Goal: Navigation & Orientation: Find specific page/section

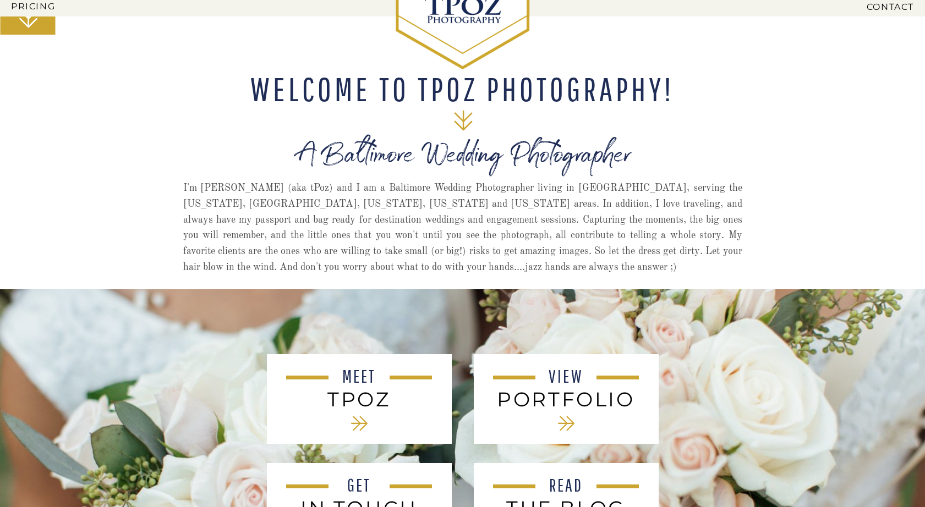
scroll to position [333, 0]
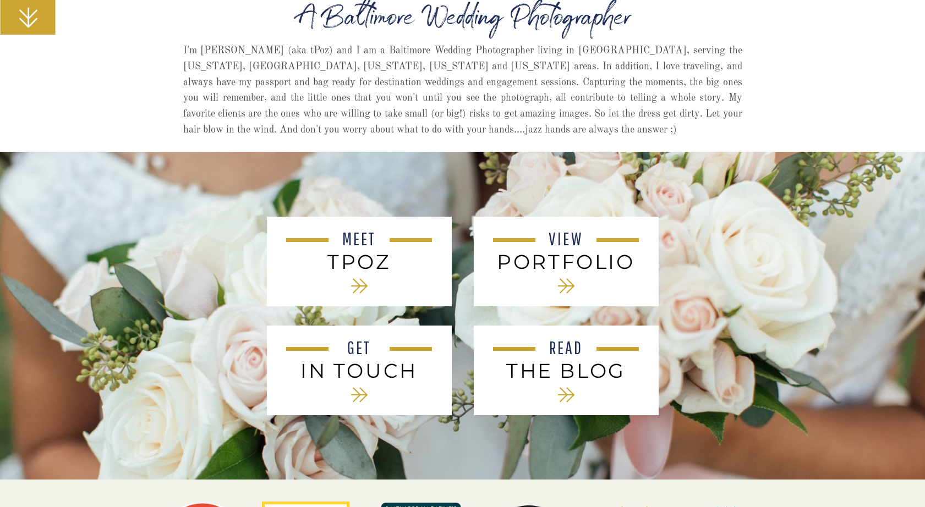
click at [557, 244] on nav "VIEW" at bounding box center [566, 240] width 50 height 20
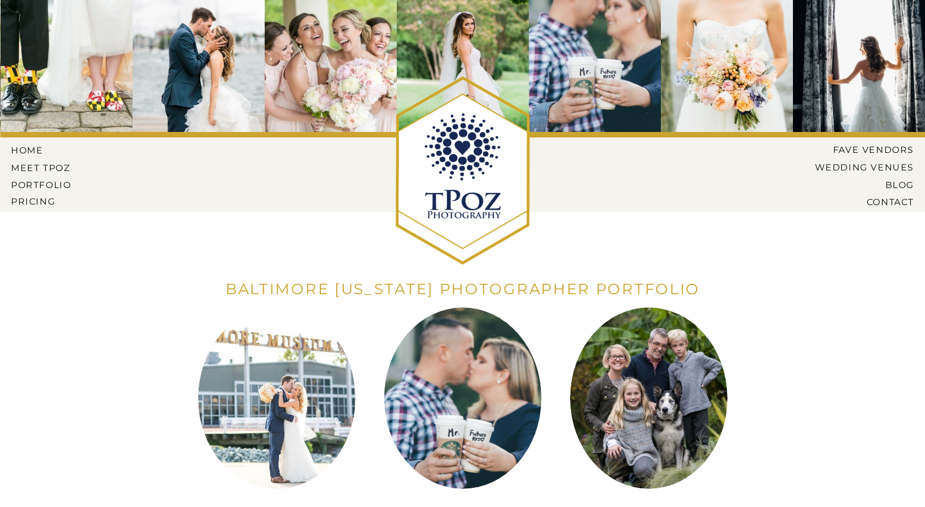
scroll to position [198, 0]
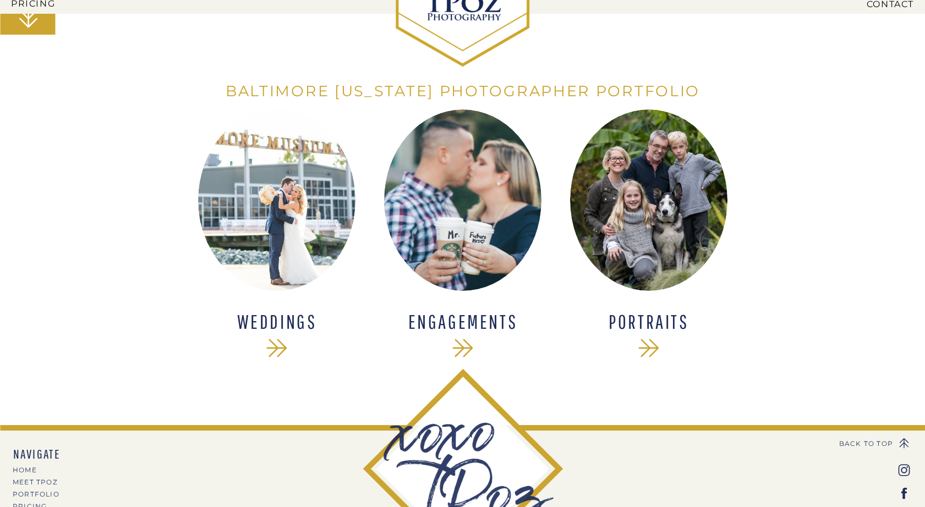
click at [277, 211] on div at bounding box center [276, 200] width 157 height 182
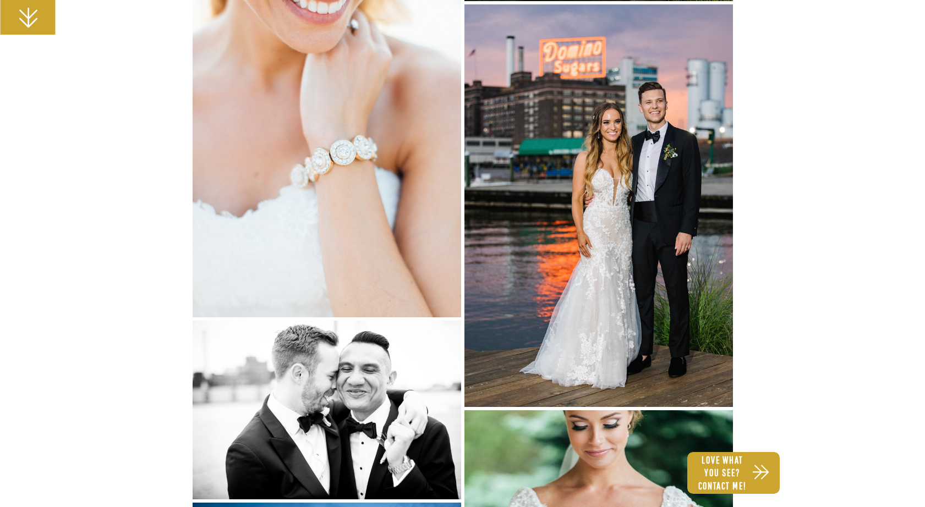
scroll to position [2688, 0]
